Goal: Task Accomplishment & Management: Use online tool/utility

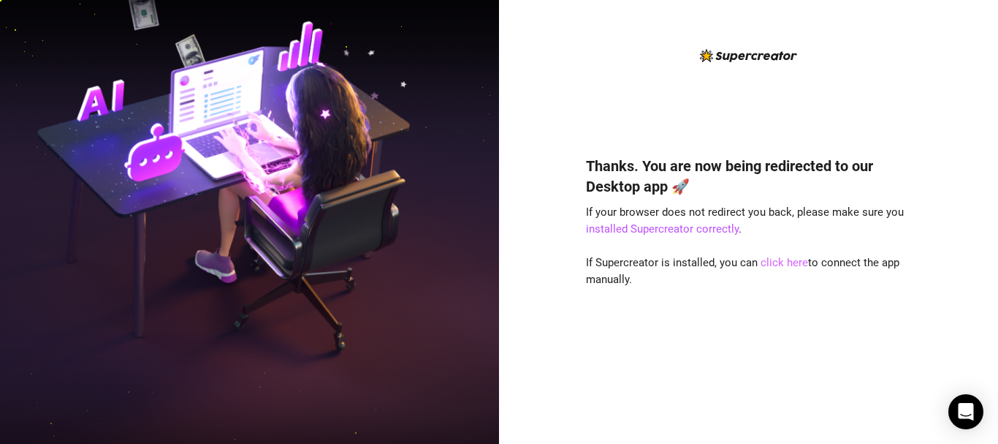
click at [789, 265] on link "click here" at bounding box center [784, 262] width 47 height 13
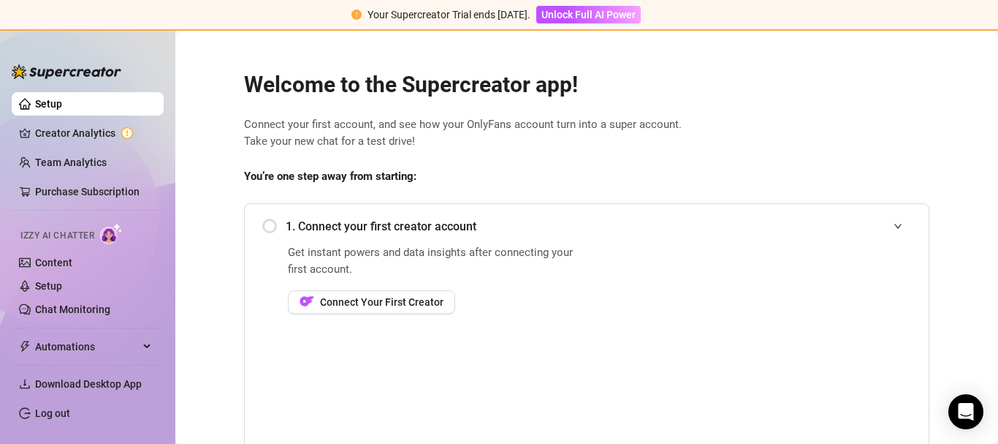
click at [389, 308] on span "Connect Your First Creator" at bounding box center [381, 302] width 123 height 12
click at [409, 305] on span "Connect Your First Creator" at bounding box center [381, 302] width 123 height 12
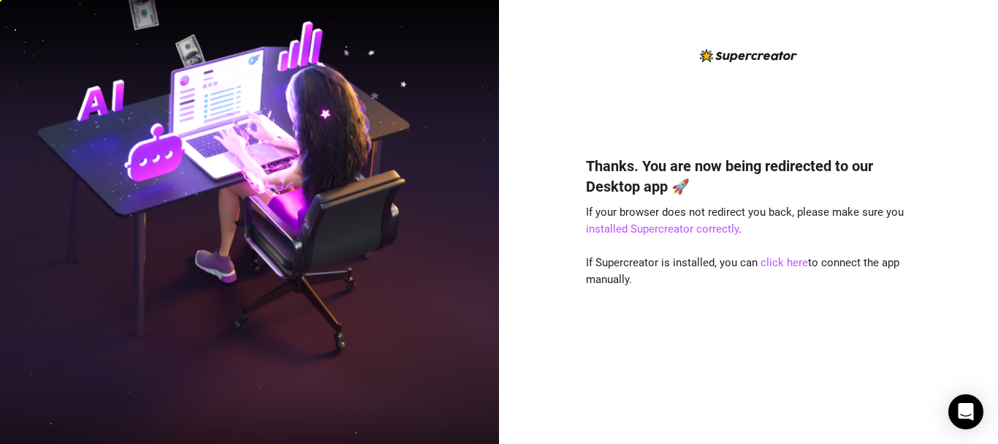
click at [532, 188] on div "Thanks. You are now being redirected to our Desktop app 🚀 If your browser does …" at bounding box center [748, 222] width 499 height 444
click at [532, 191] on div "Thanks. You are now being redirected to our Desktop app 🚀 If your browser does …" at bounding box center [748, 222] width 499 height 444
click at [536, 173] on div "Thanks. You are now being redirected to our Desktop app 🚀 If your browser does …" at bounding box center [748, 222] width 499 height 444
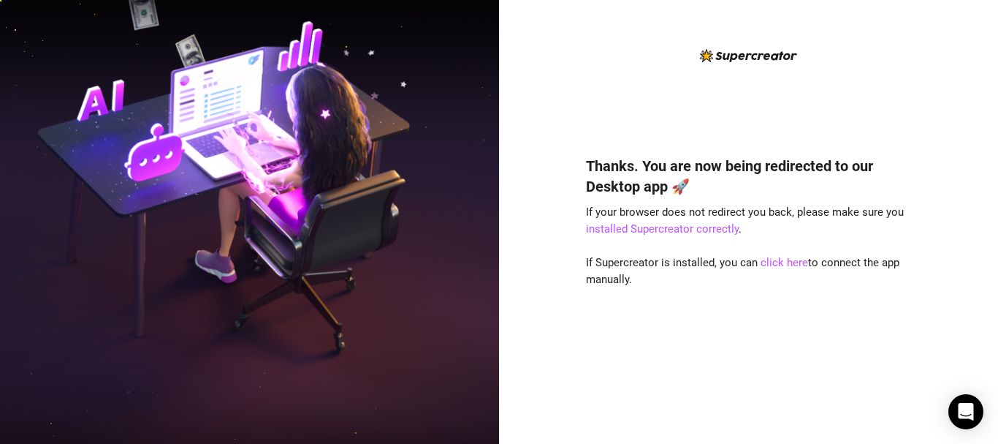
drag, startPoint x: 794, startPoint y: 286, endPoint x: 759, endPoint y: 275, distance: 36.7
click at [705, 231] on link "installed Supercreator correctly" at bounding box center [662, 228] width 153 height 13
